Goal: Navigation & Orientation: Find specific page/section

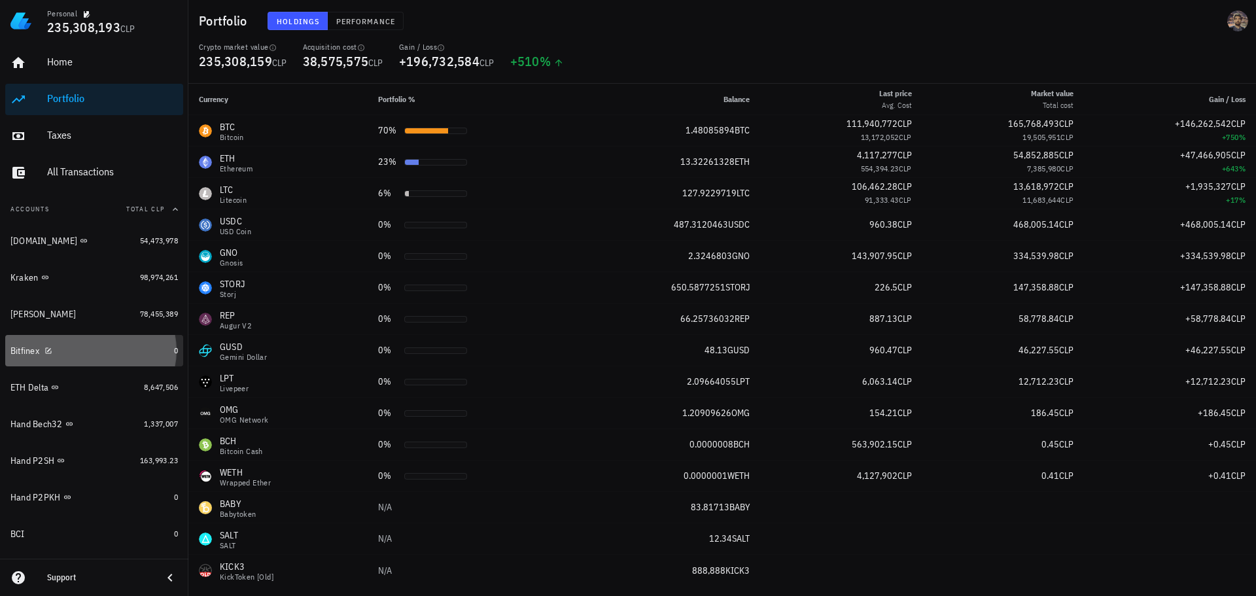
click at [124, 351] on div "Bitfinex" at bounding box center [89, 351] width 158 height 12
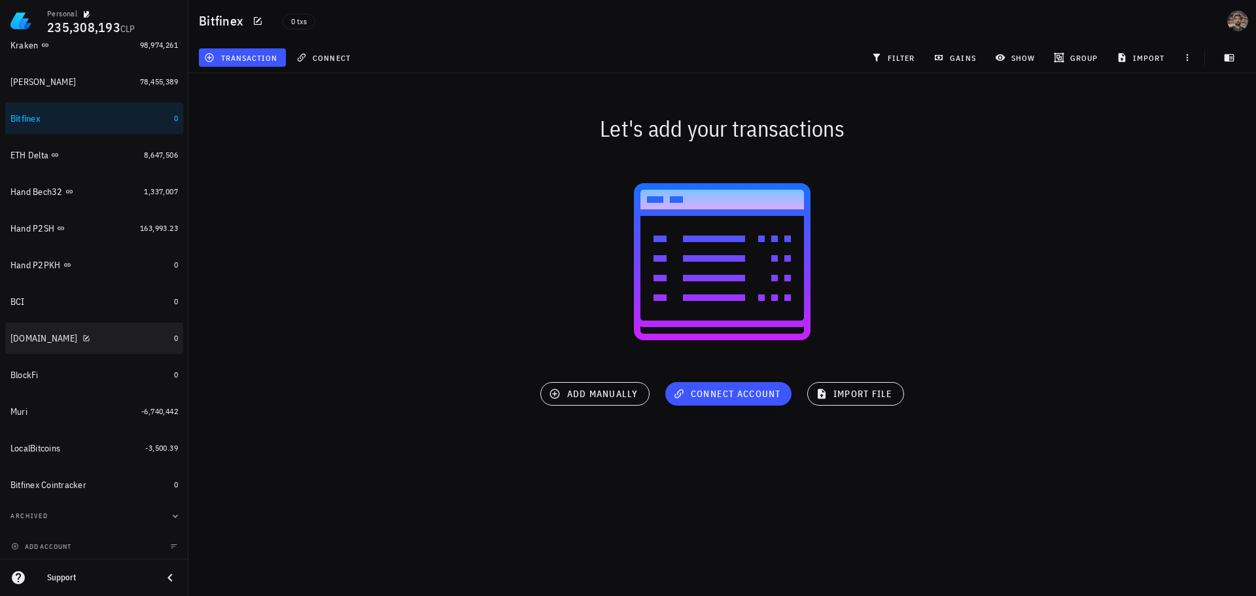
scroll to position [234, 0]
click at [134, 478] on div "Bitfinex Cointracker" at bounding box center [89, 483] width 158 height 12
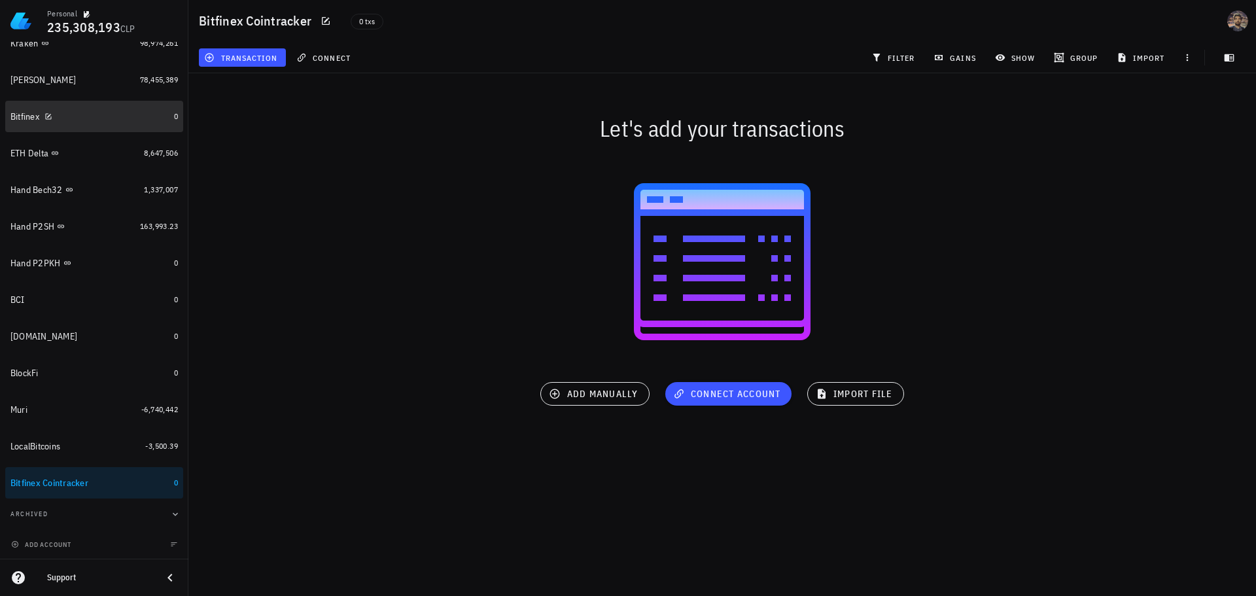
click at [87, 119] on div "Bitfinex" at bounding box center [89, 117] width 158 height 12
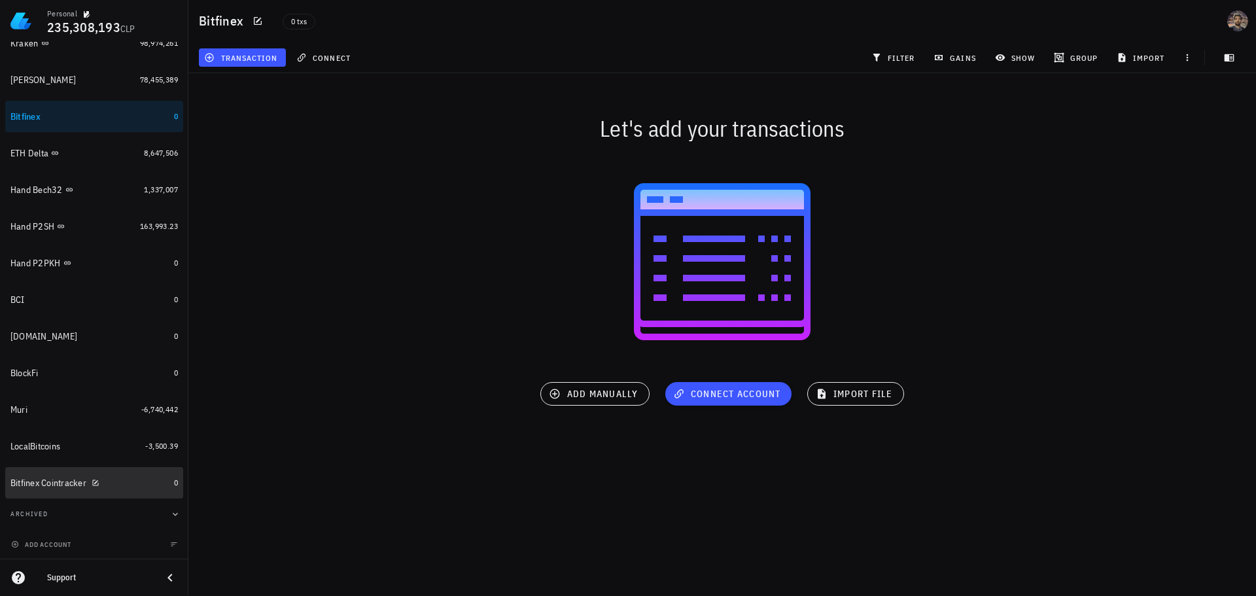
click at [115, 475] on div "Bitfinex Cointracker" at bounding box center [89, 483] width 158 height 28
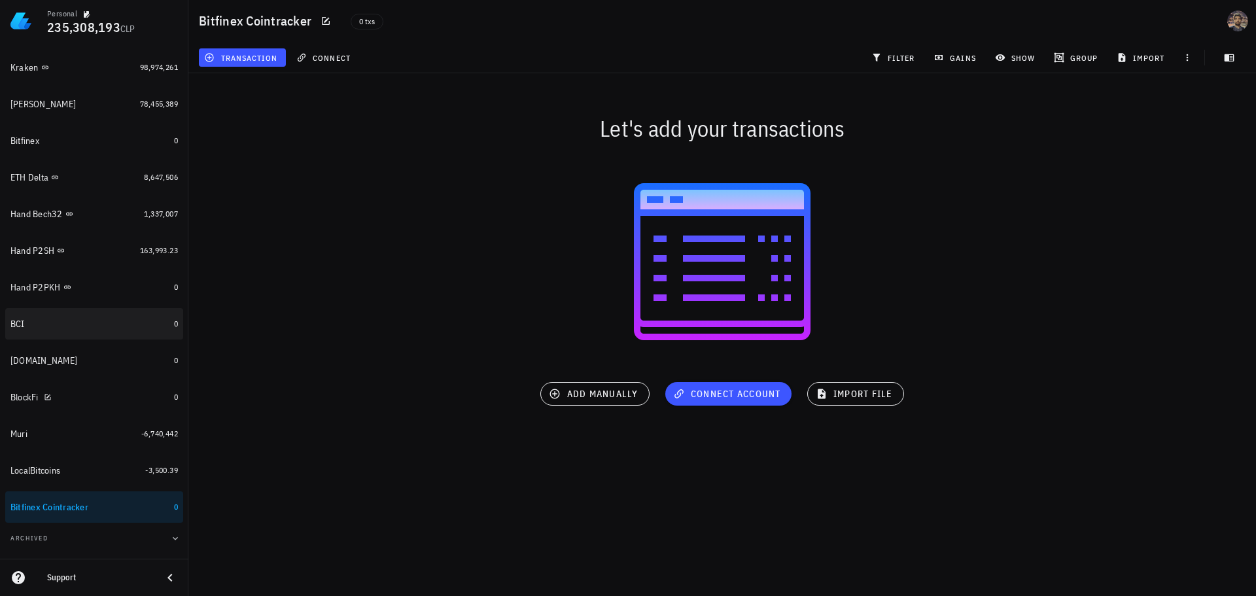
scroll to position [169, 0]
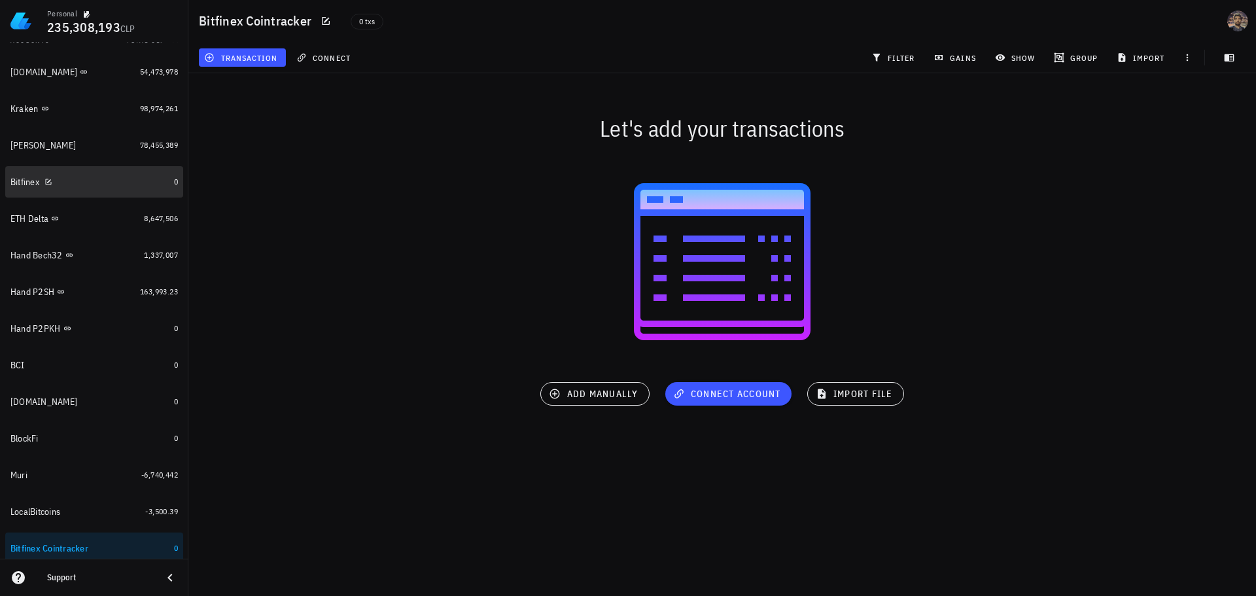
click at [143, 179] on div "Bitfinex" at bounding box center [89, 182] width 158 height 12
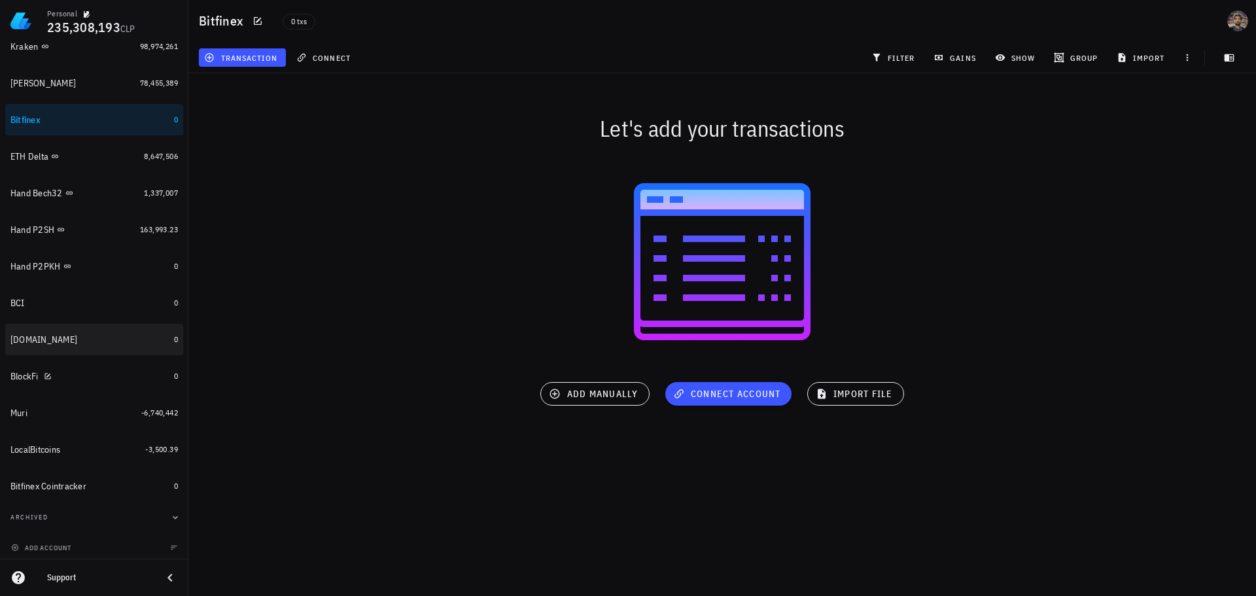
scroll to position [234, 0]
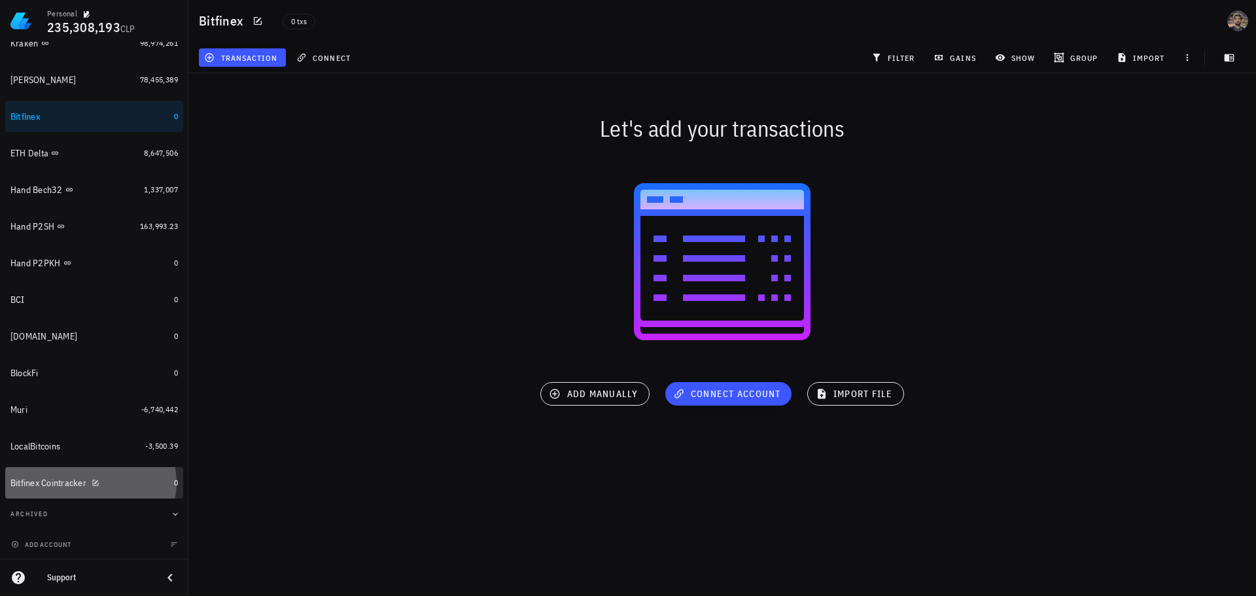
click at [145, 481] on div "Bitfinex Cointracker" at bounding box center [89, 483] width 158 height 12
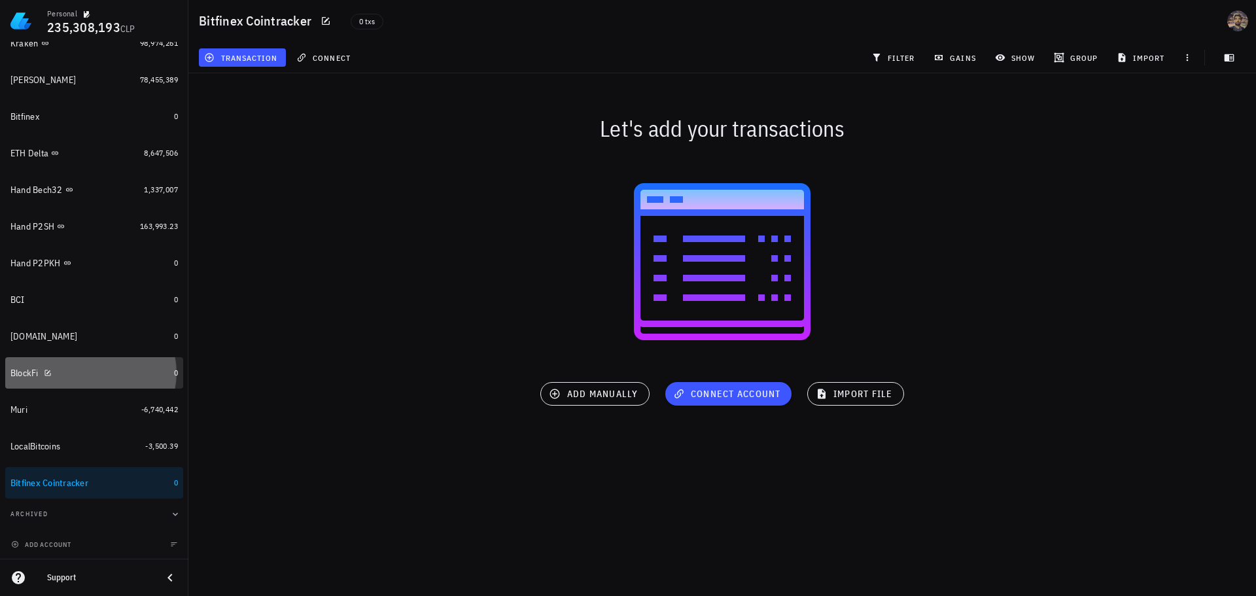
click at [146, 361] on div "BlockFi" at bounding box center [89, 373] width 158 height 28
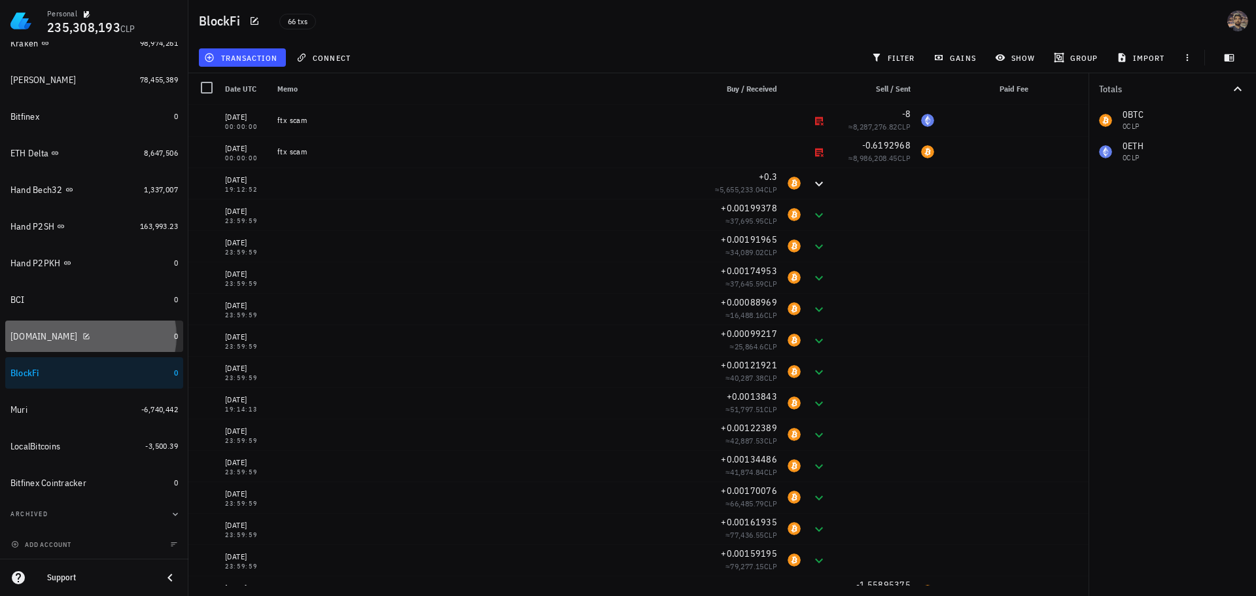
click at [145, 329] on div "[DOMAIN_NAME]" at bounding box center [89, 336] width 158 height 28
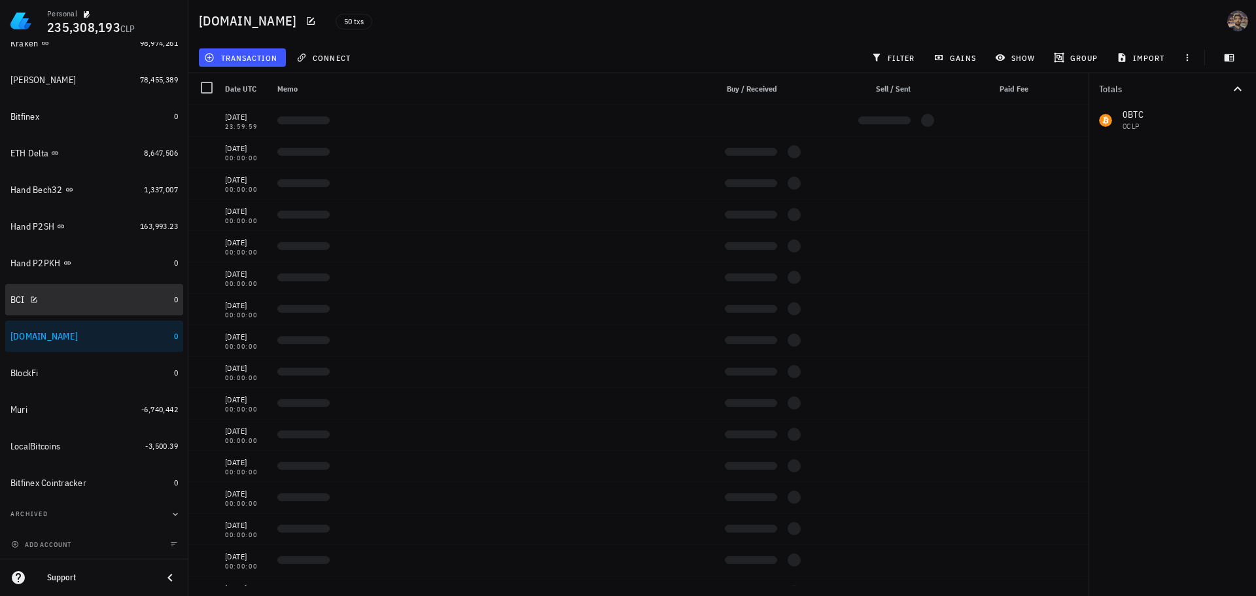
click at [126, 301] on div "BCI" at bounding box center [89, 300] width 158 height 12
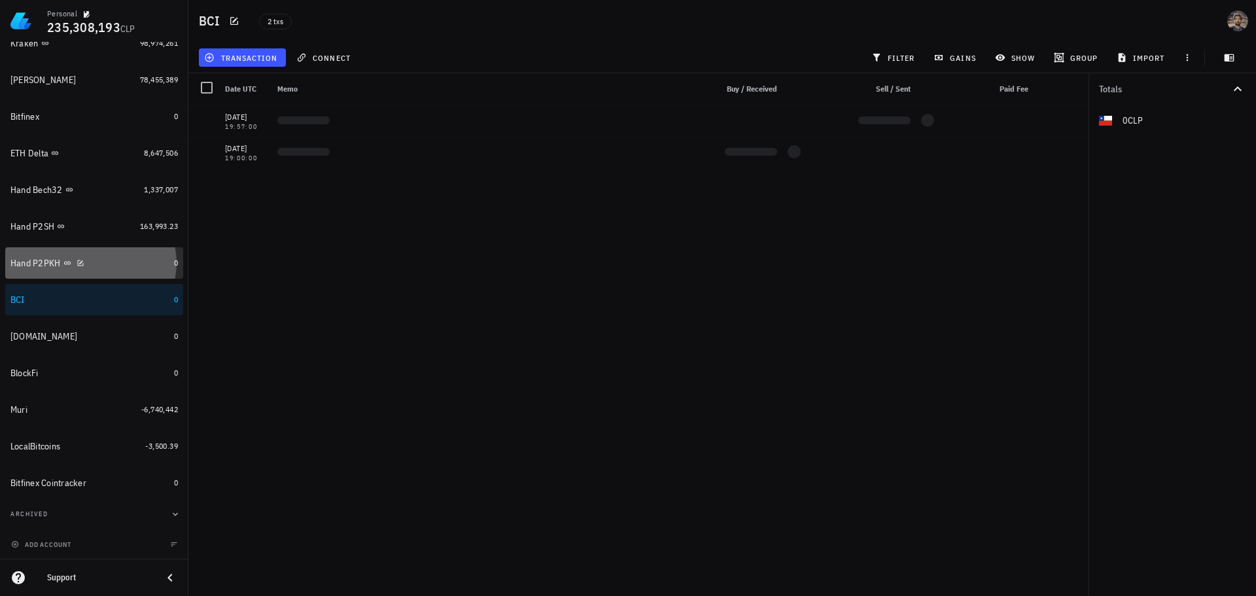
click at [126, 262] on div "Hand P2PKH" at bounding box center [89, 263] width 158 height 12
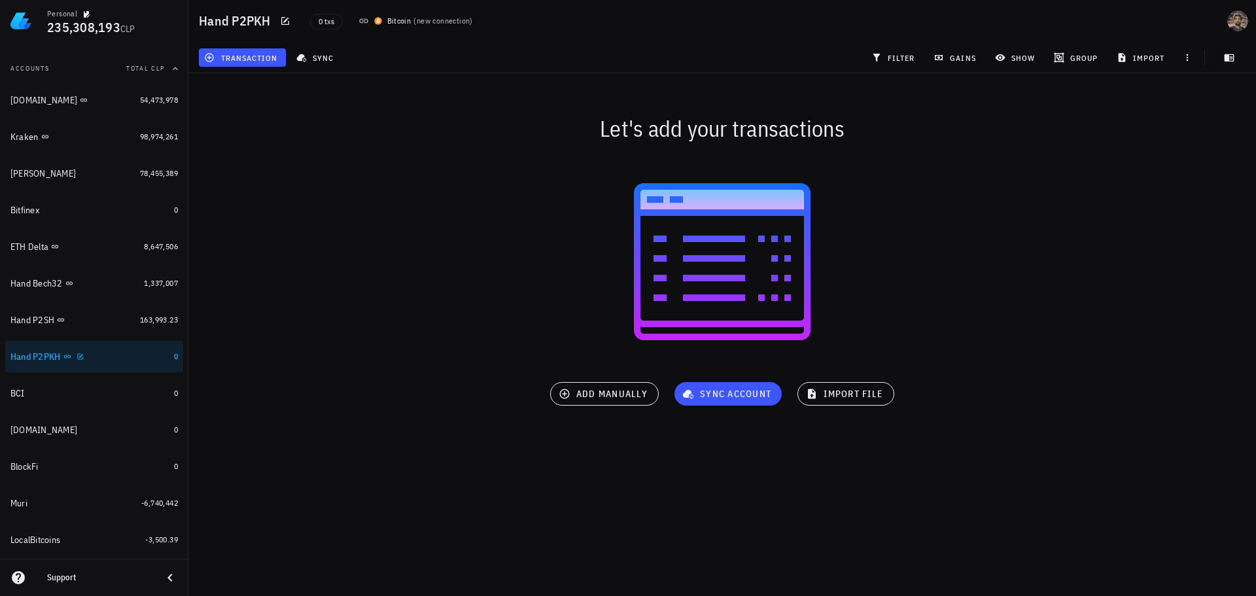
scroll to position [103, 0]
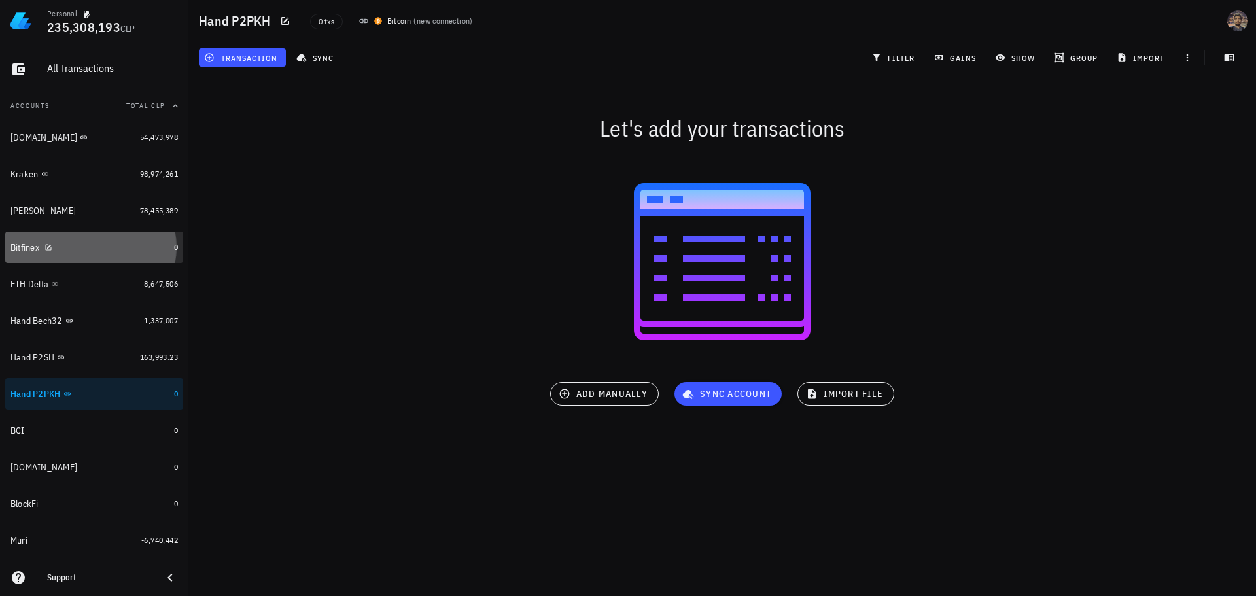
click at [112, 242] on div "Bitfinex" at bounding box center [89, 247] width 158 height 12
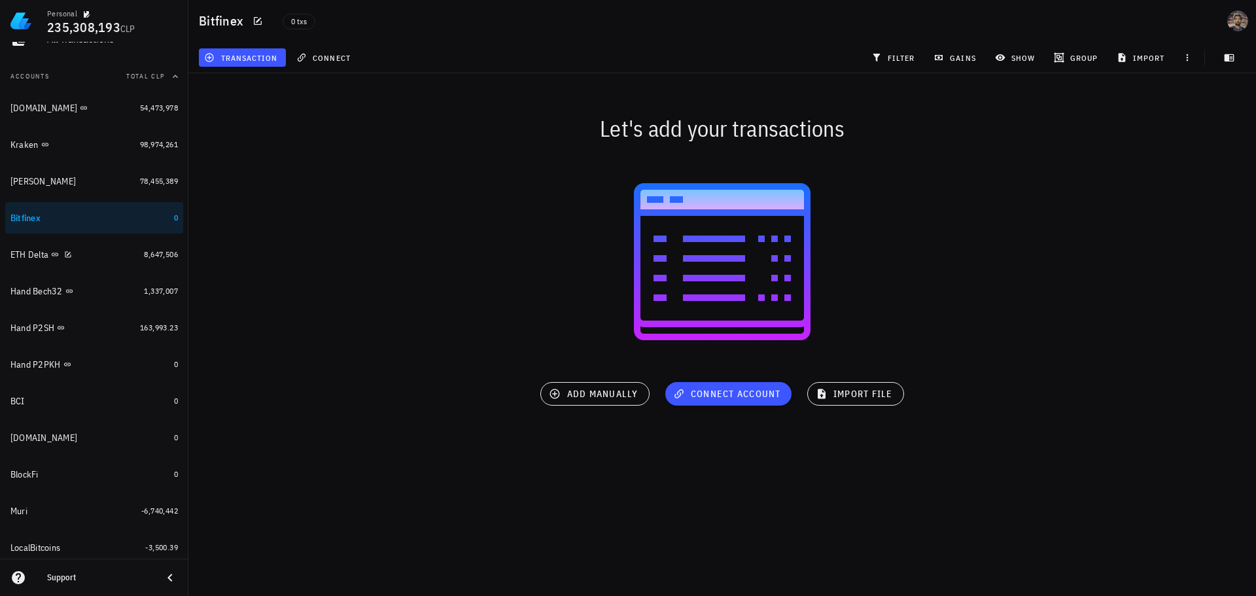
scroll to position [131, 0]
click at [126, 111] on link "[DOMAIN_NAME] 54,473,978" at bounding box center [94, 109] width 178 height 31
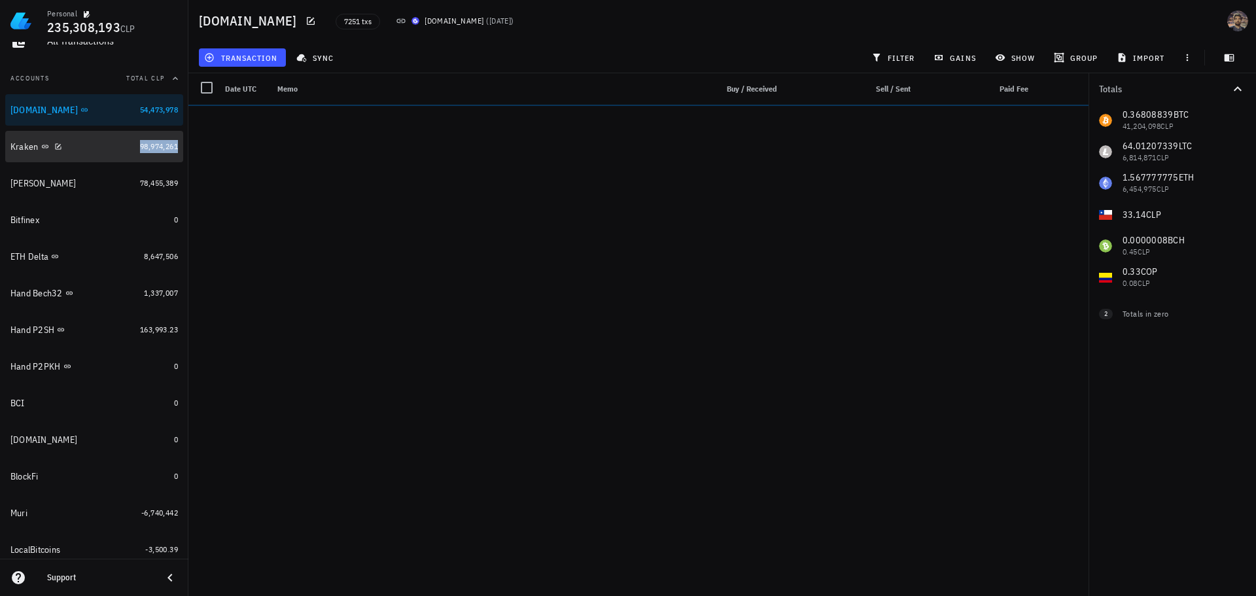
click at [140, 148] on span "98,974,261" at bounding box center [159, 146] width 38 height 10
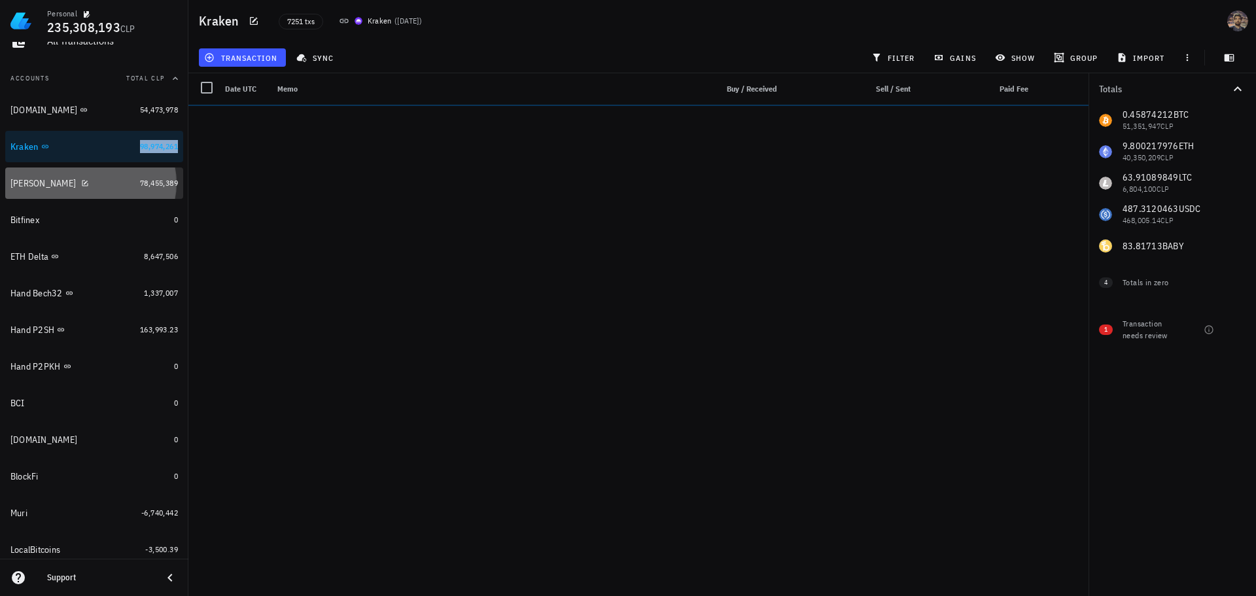
click at [127, 186] on link "Xapo Vault 78,455,389" at bounding box center [94, 182] width 178 height 31
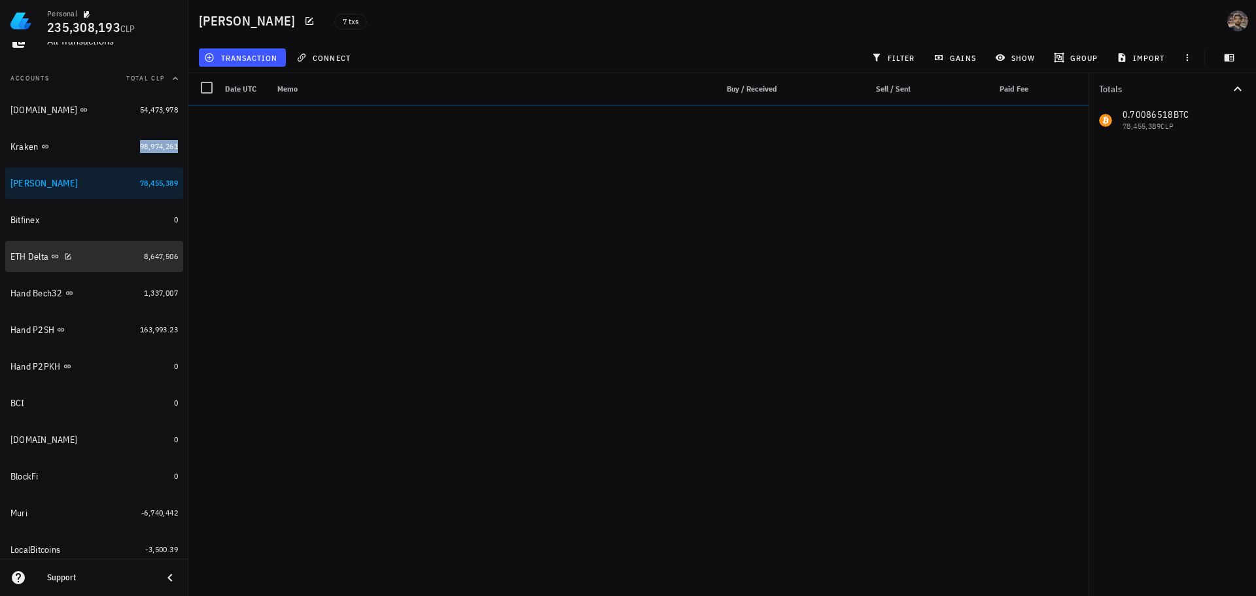
click at [131, 262] on link "ETH Delta 8,647,506" at bounding box center [94, 256] width 178 height 31
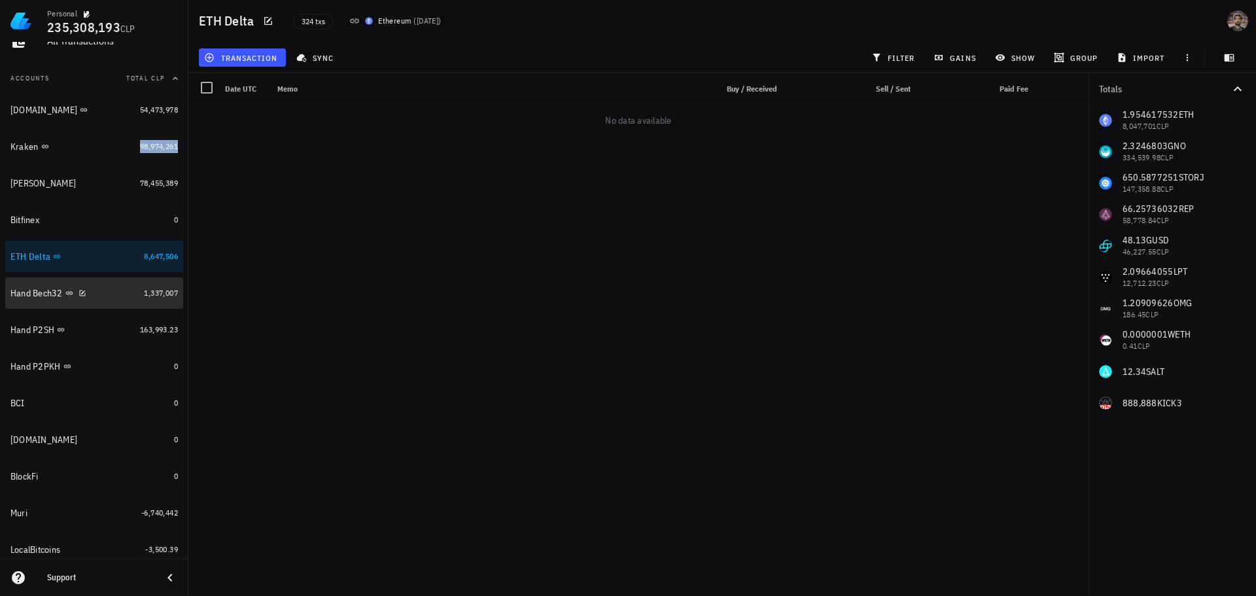
click at [127, 296] on div "Hand Bech32" at bounding box center [74, 293] width 128 height 12
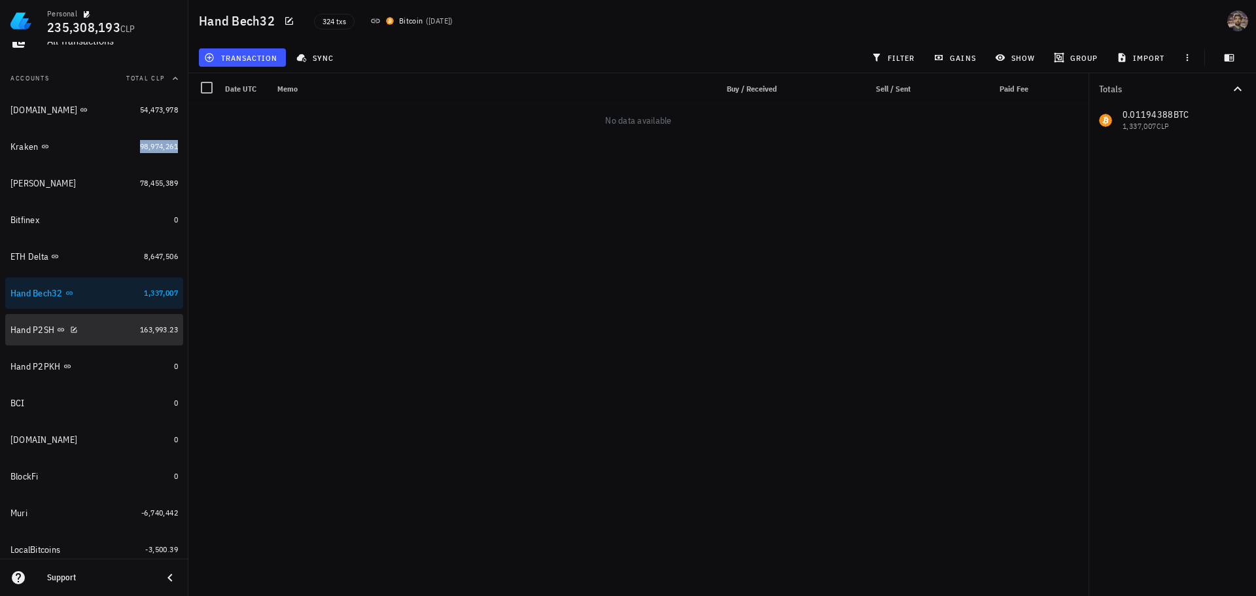
click at [125, 329] on link "Hand P2SH 163,993.23" at bounding box center [94, 329] width 178 height 31
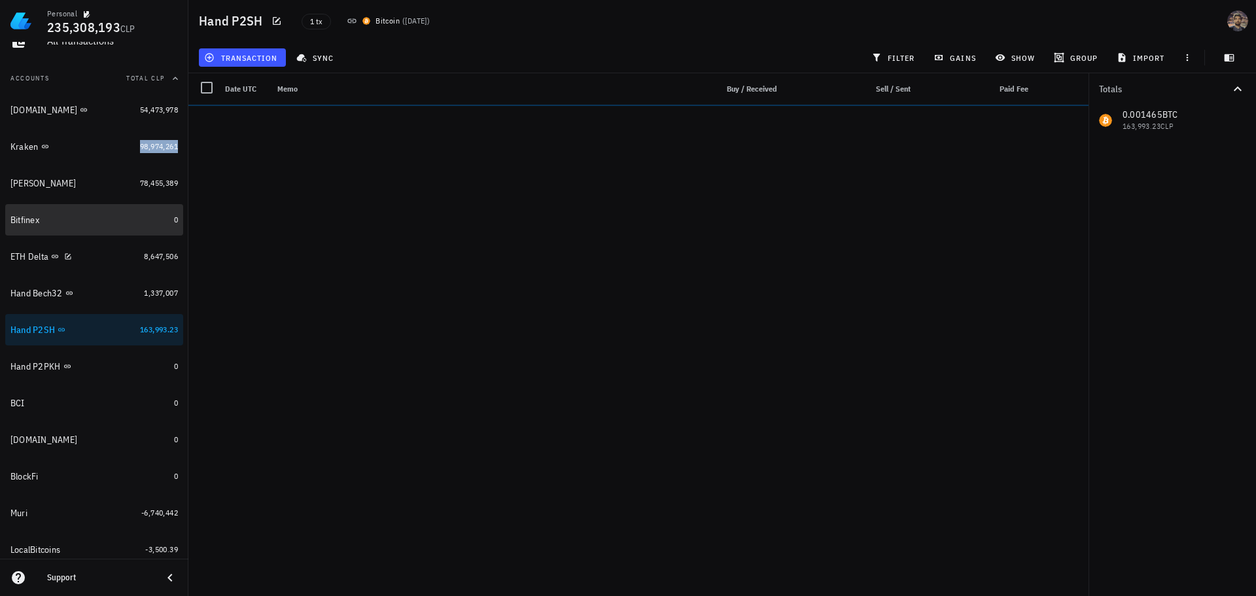
click at [122, 215] on div "Bitfinex" at bounding box center [89, 219] width 158 height 11
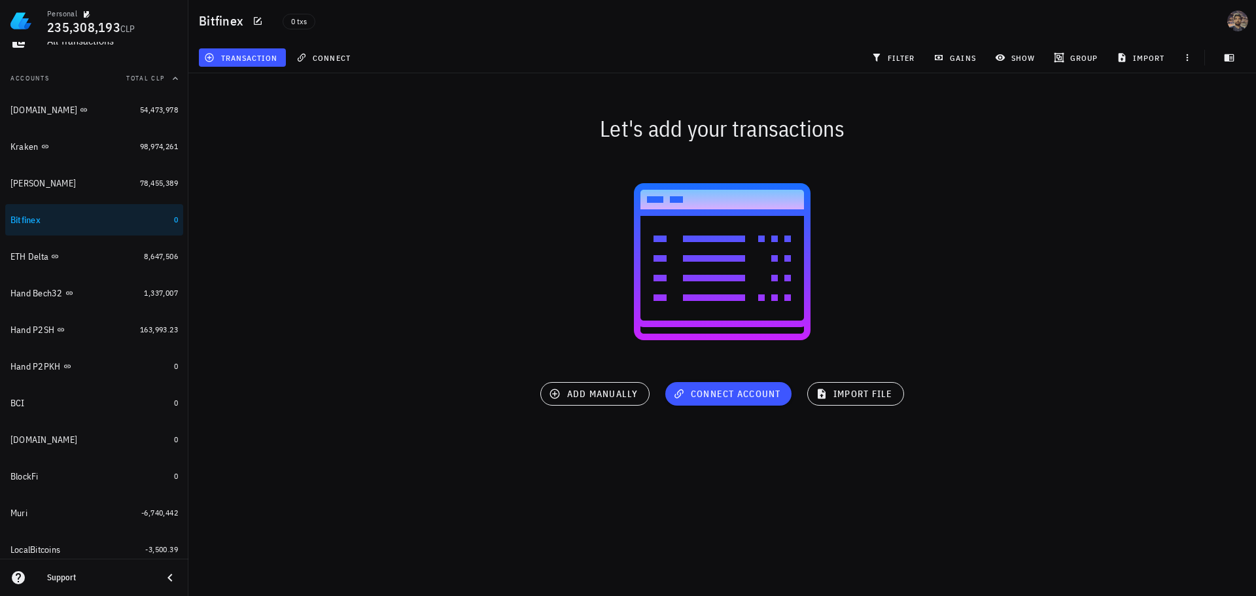
click at [349, 213] on div at bounding box center [721, 261] width 1067 height 209
